Goal: Find contact information: Find contact information

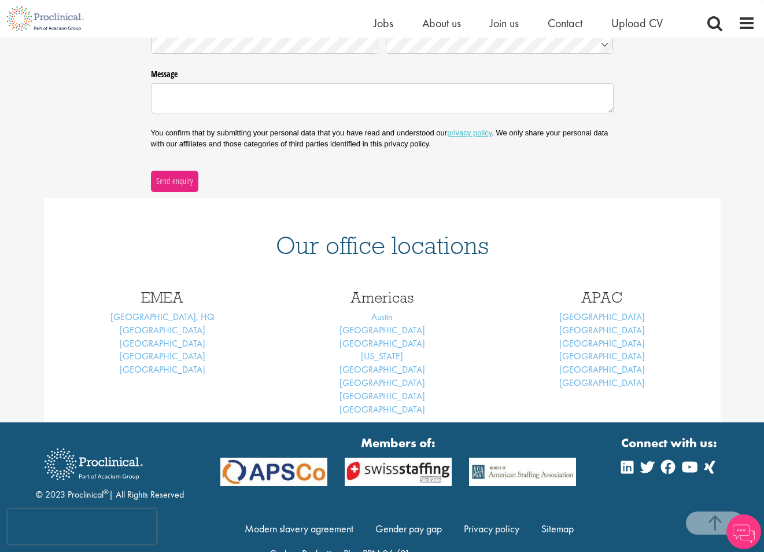
scroll to position [354, 0]
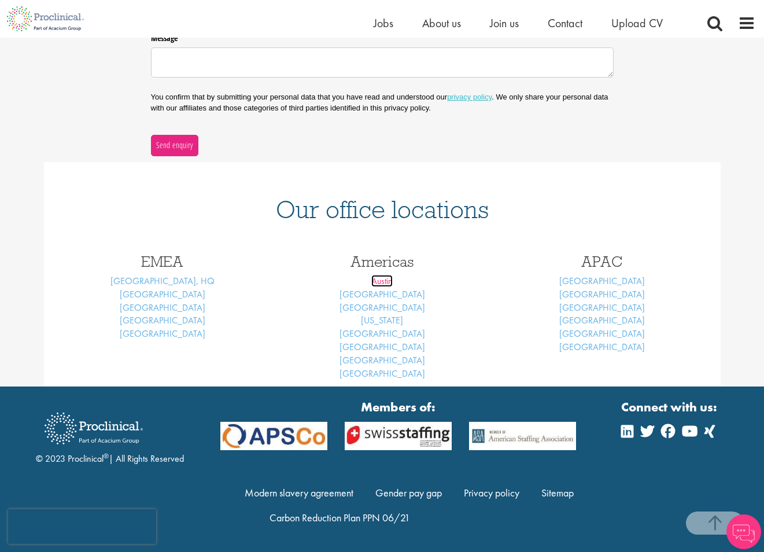
click at [384, 284] on link "Austin" at bounding box center [381, 281] width 21 height 12
